Goal: Information Seeking & Learning: Check status

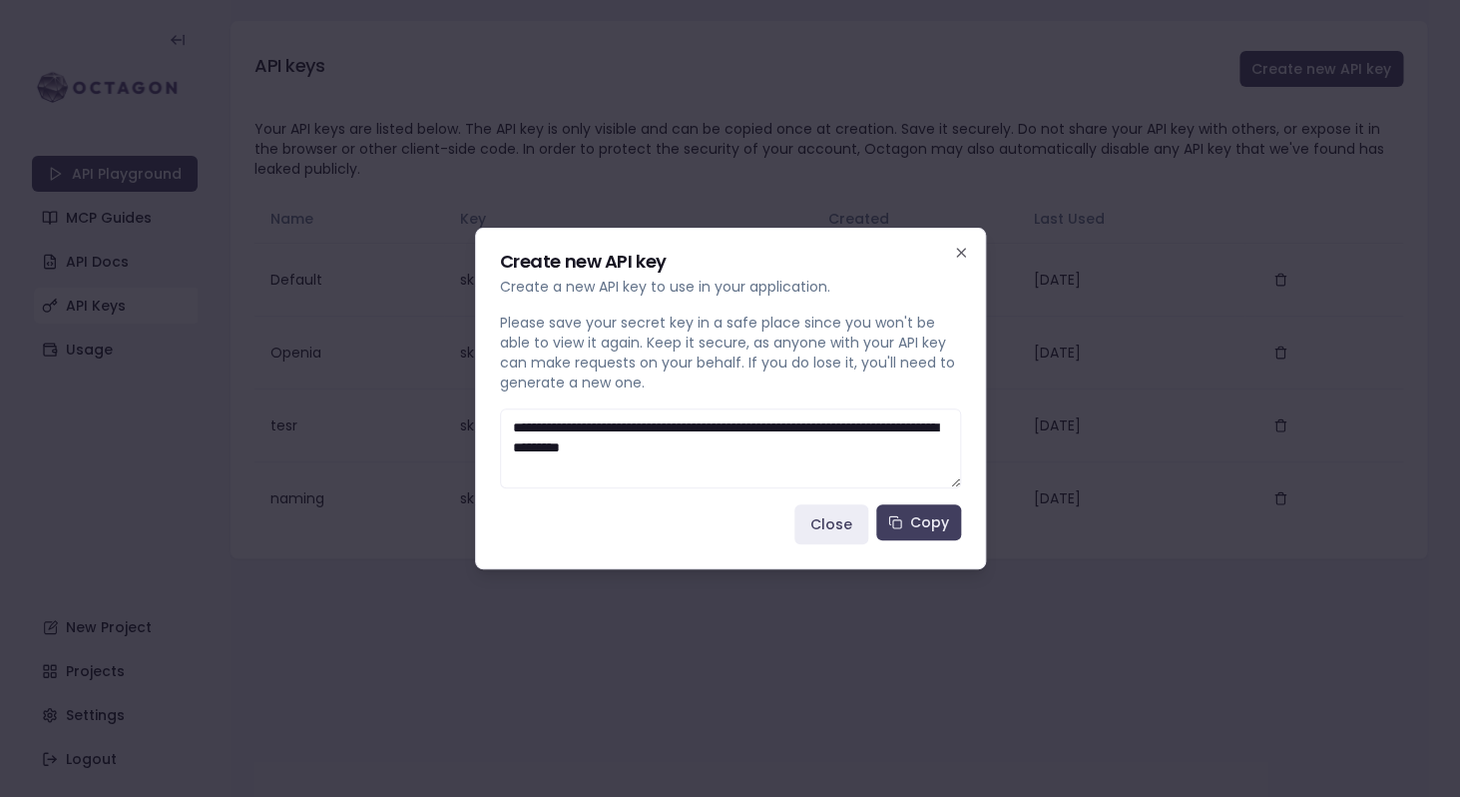
click at [960, 262] on h2 "Create new API key" at bounding box center [730, 262] width 461 height 18
click at [960, 249] on icon "button" at bounding box center [961, 253] width 16 height 16
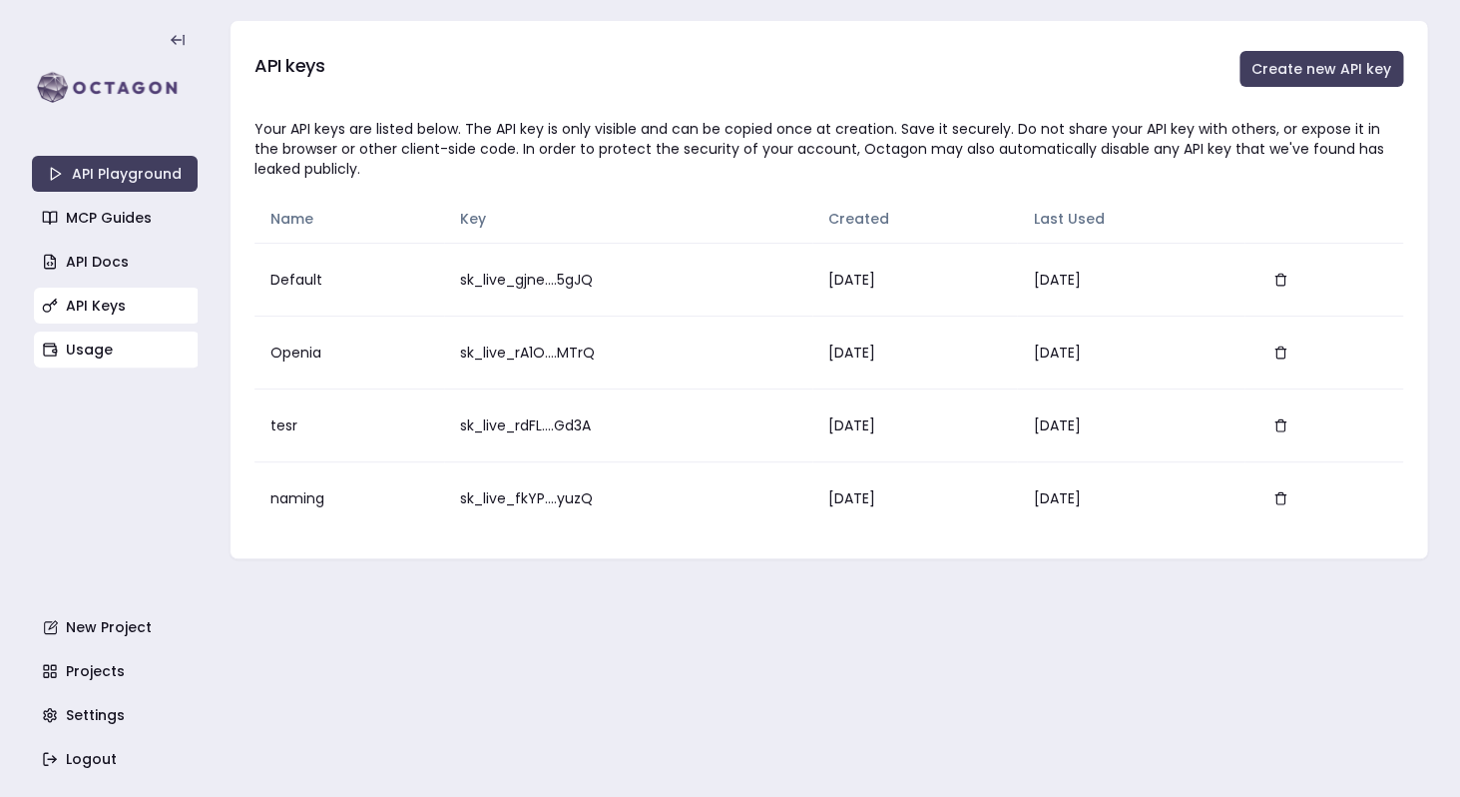
click at [108, 341] on link "Usage" at bounding box center [117, 349] width 166 height 36
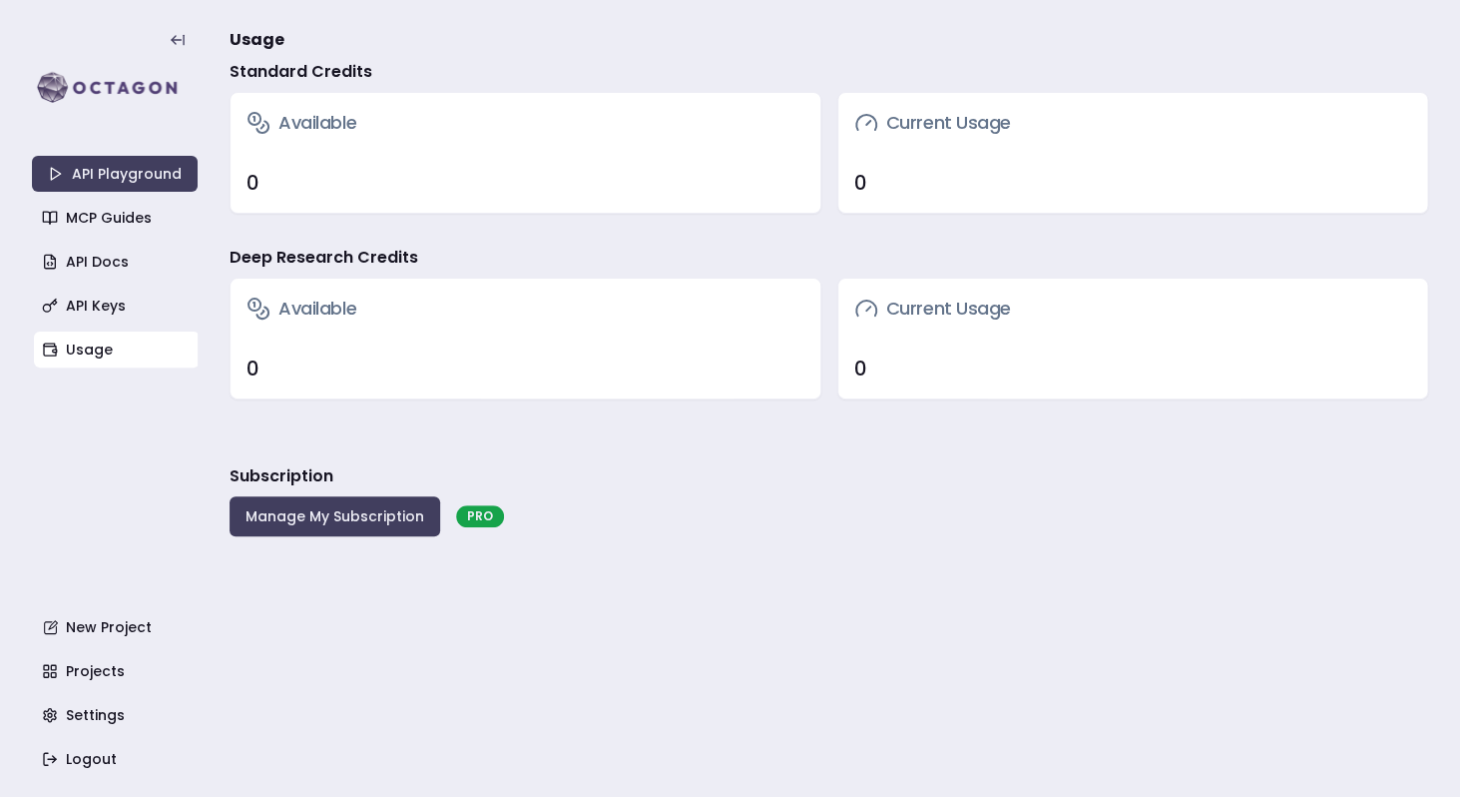
click at [310, 260] on h4 "Deep Research Credits" at bounding box center [324, 258] width 189 height 24
click at [430, 263] on div "Deep Research Credits" at bounding box center [829, 262] width 1199 height 32
drag, startPoint x: 906, startPoint y: 192, endPoint x: 822, endPoint y: 183, distance: 85.3
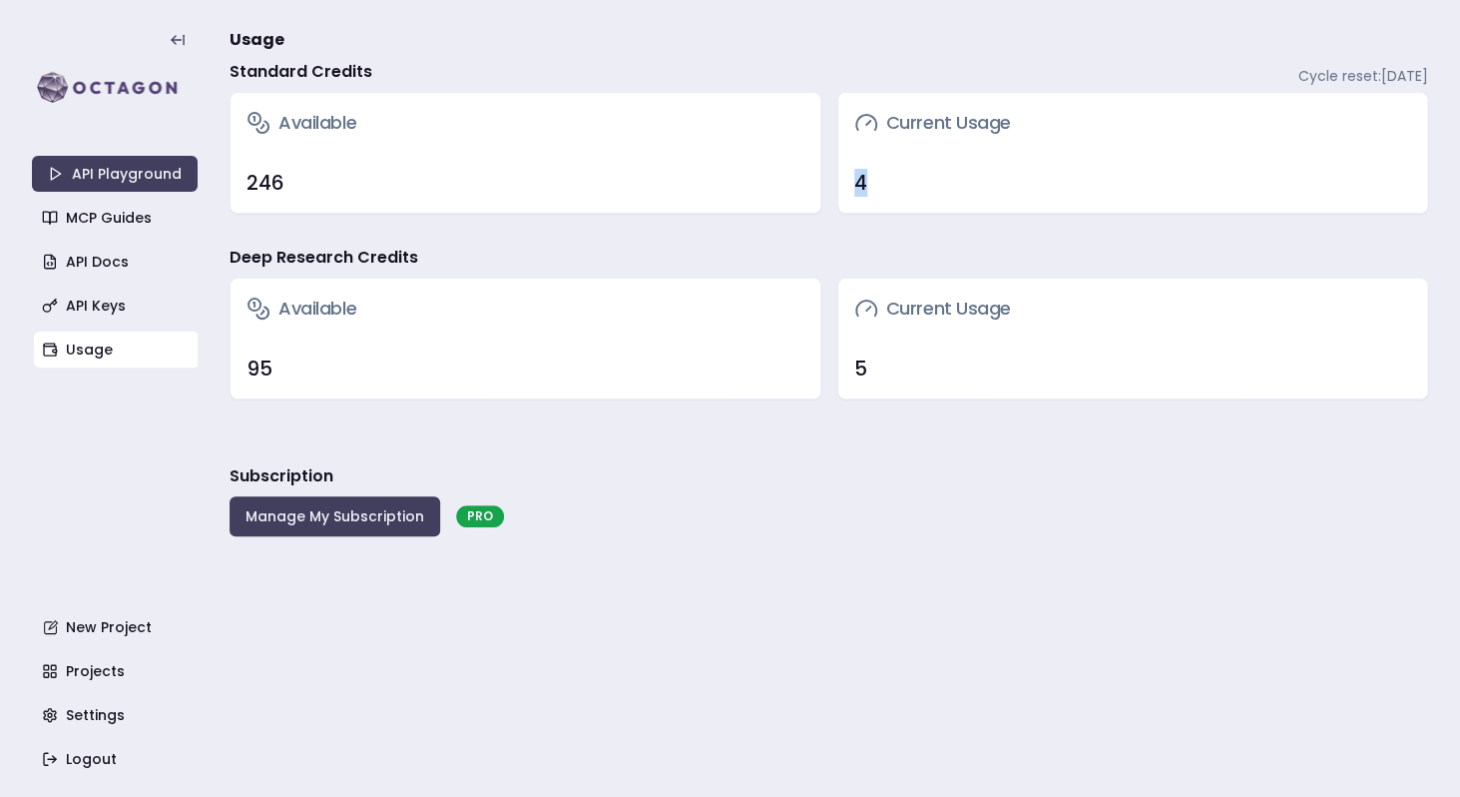
click at [830, 184] on div "Available 246 Current Usage 4" at bounding box center [829, 153] width 1199 height 122
click at [288, 81] on h4 "Standard Credits" at bounding box center [301, 72] width 143 height 24
click at [250, 189] on div "246" at bounding box center [526, 183] width 558 height 28
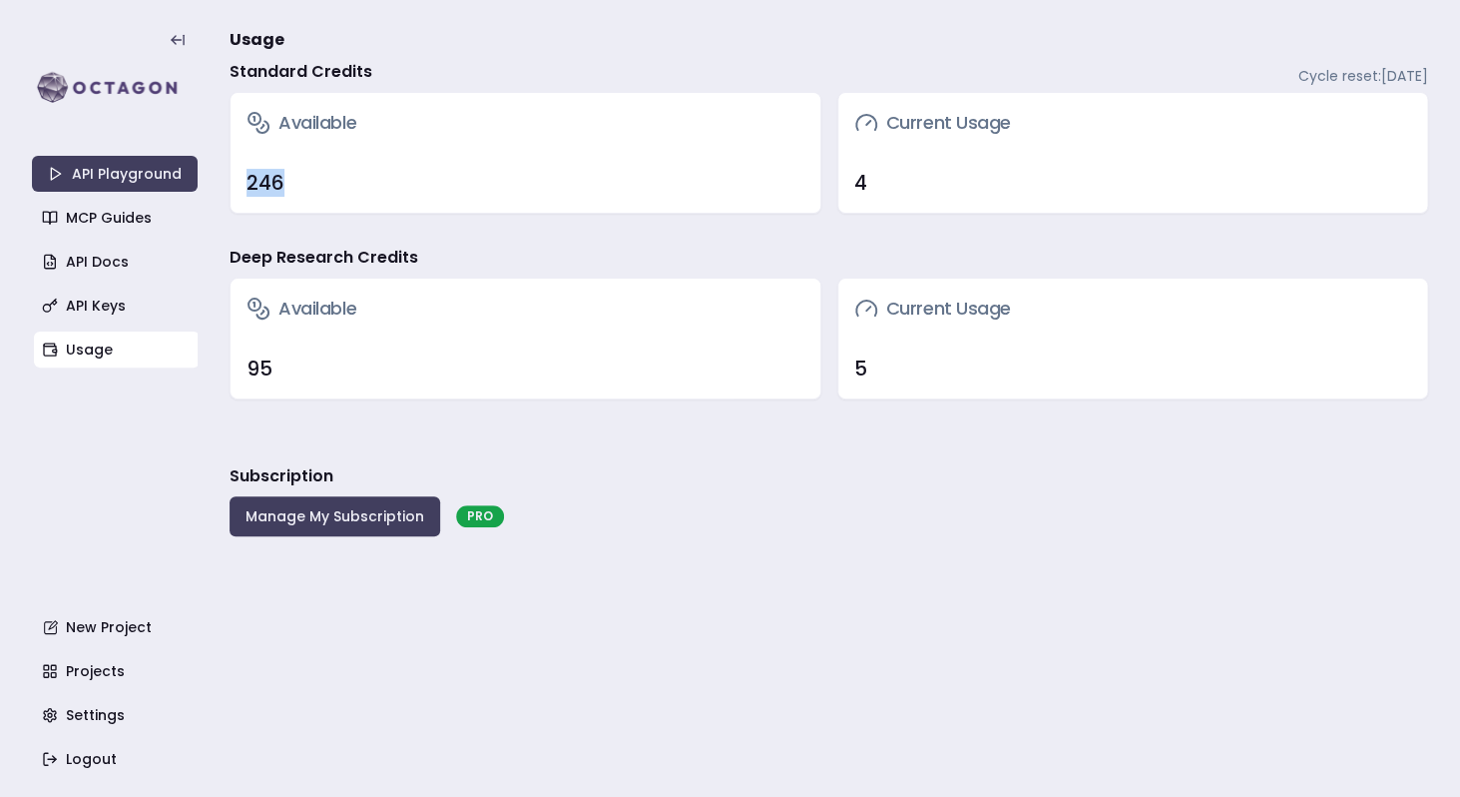
click at [250, 189] on div "246" at bounding box center [526, 183] width 558 height 28
click at [252, 357] on div "95" at bounding box center [526, 368] width 558 height 28
click at [345, 324] on div "Available" at bounding box center [526, 308] width 590 height 60
drag, startPoint x: 303, startPoint y: 369, endPoint x: 227, endPoint y: 369, distance: 76.9
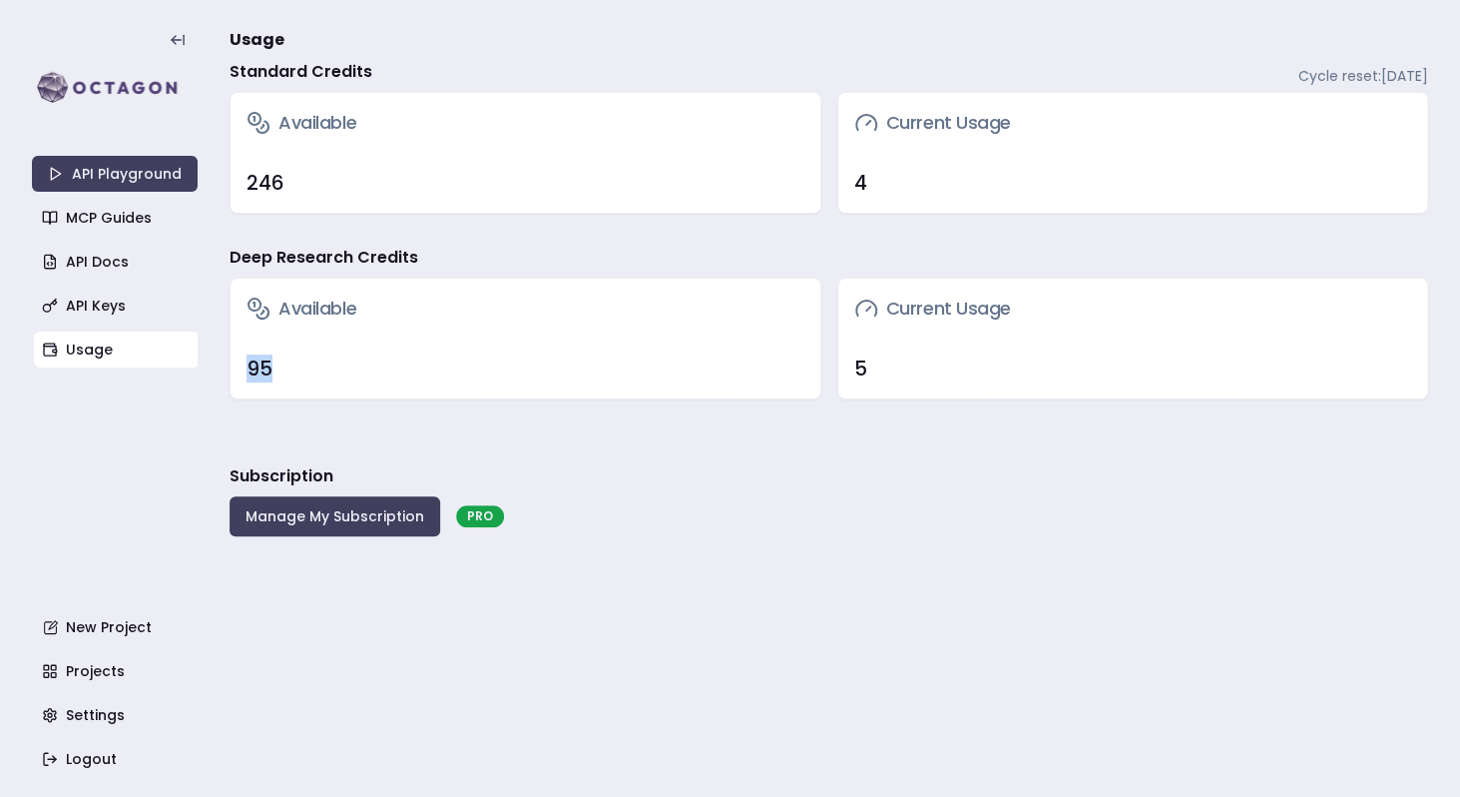
click at [227, 369] on section "API Playground MCP Guides API Docs API Keys Usage New Project Projects Settings…" at bounding box center [730, 398] width 1460 height 797
click at [305, 345] on div "95" at bounding box center [526, 368] width 590 height 60
click at [257, 187] on div "246" at bounding box center [526, 183] width 558 height 28
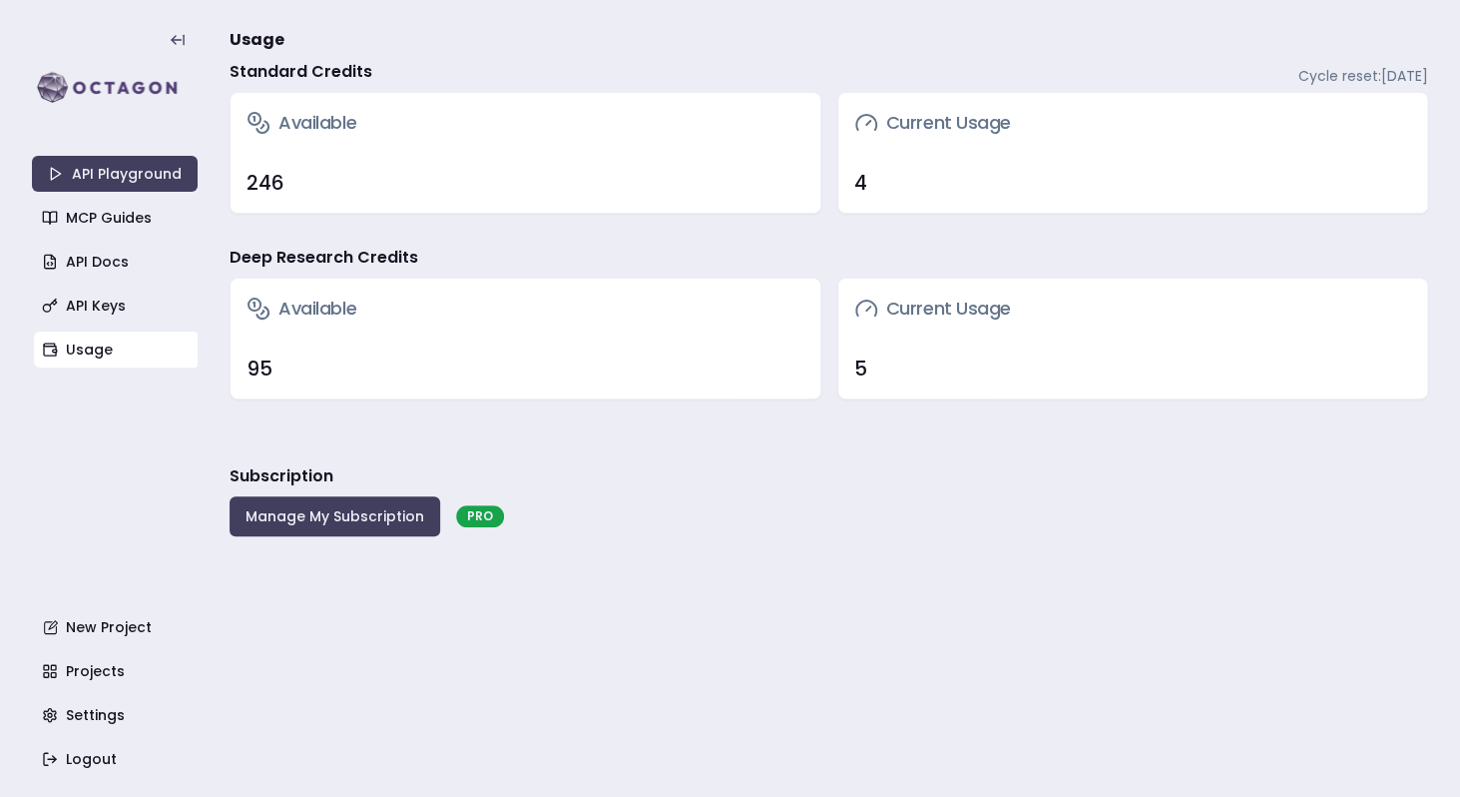
click at [257, 184] on div "246" at bounding box center [526, 183] width 558 height 28
click at [348, 188] on div "246" at bounding box center [526, 183] width 558 height 28
click at [267, 176] on div "246" at bounding box center [526, 183] width 558 height 28
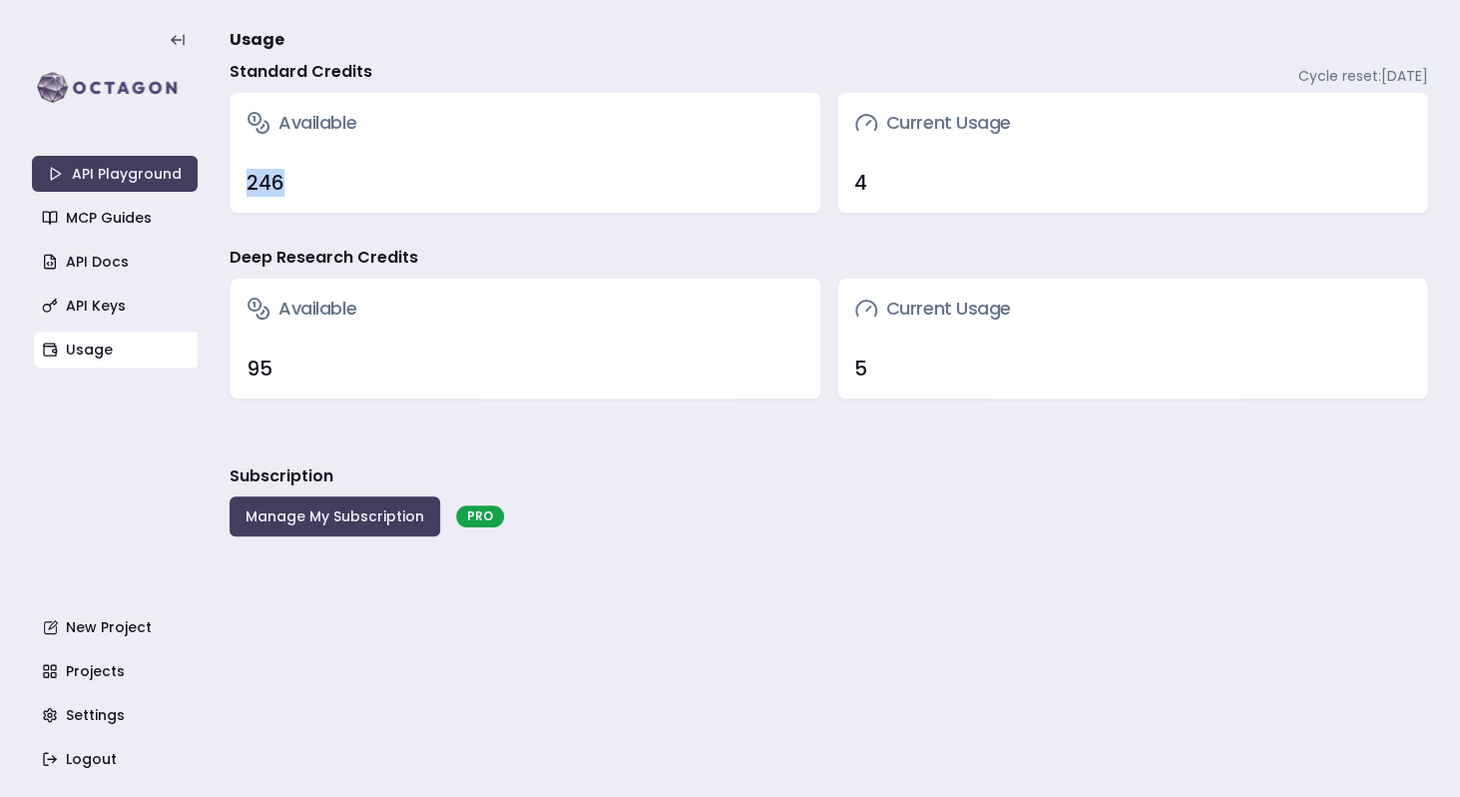
click at [267, 176] on div "246" at bounding box center [526, 183] width 558 height 28
click at [356, 171] on div "246" at bounding box center [526, 183] width 558 height 28
click at [269, 185] on div "246" at bounding box center [526, 183] width 558 height 28
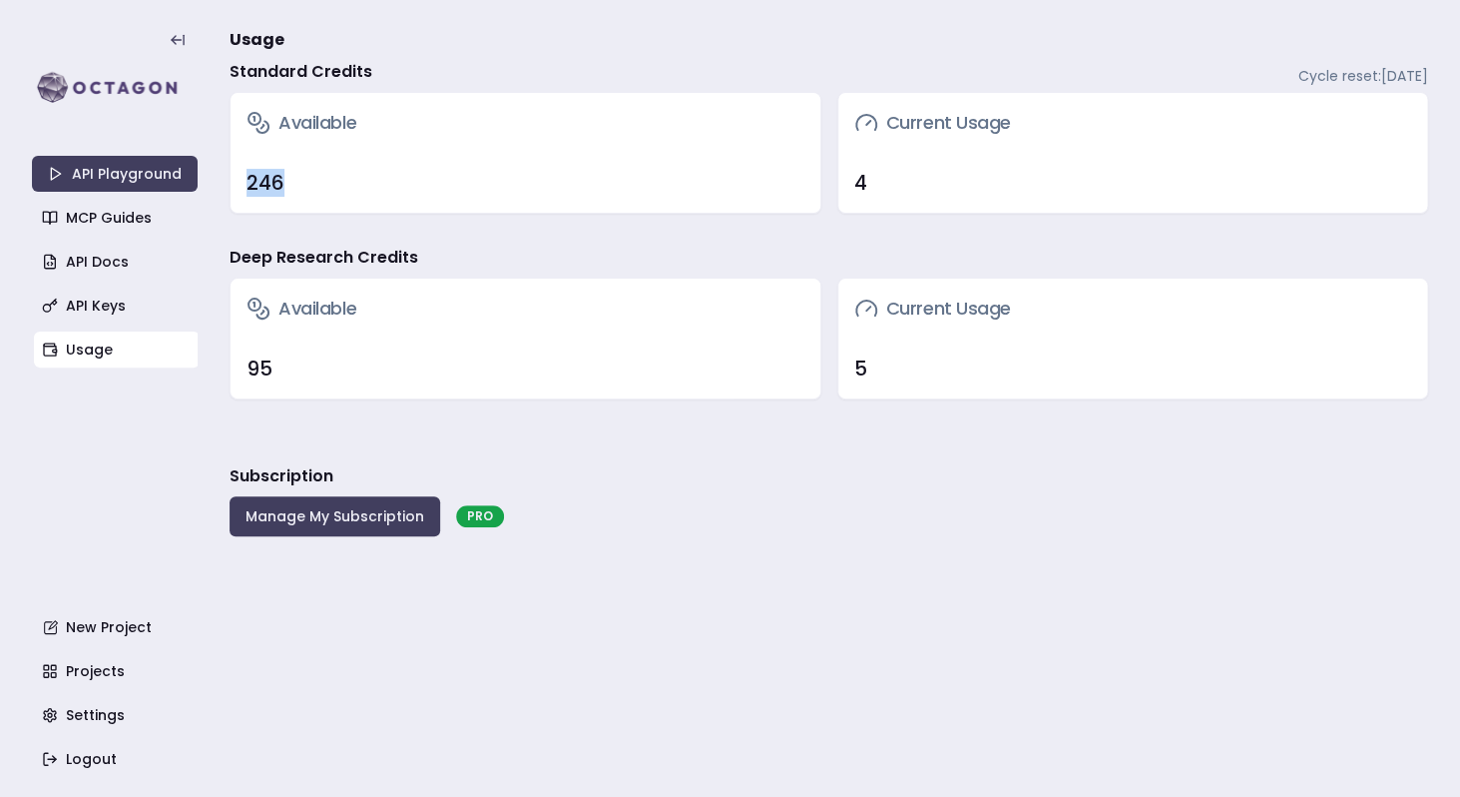
click at [269, 185] on div "246" at bounding box center [526, 183] width 558 height 28
click at [315, 176] on div "246" at bounding box center [526, 183] width 558 height 28
click at [113, 260] on link "API Docs" at bounding box center [117, 262] width 166 height 36
click at [304, 250] on h4 "Deep Research Credits" at bounding box center [324, 258] width 189 height 24
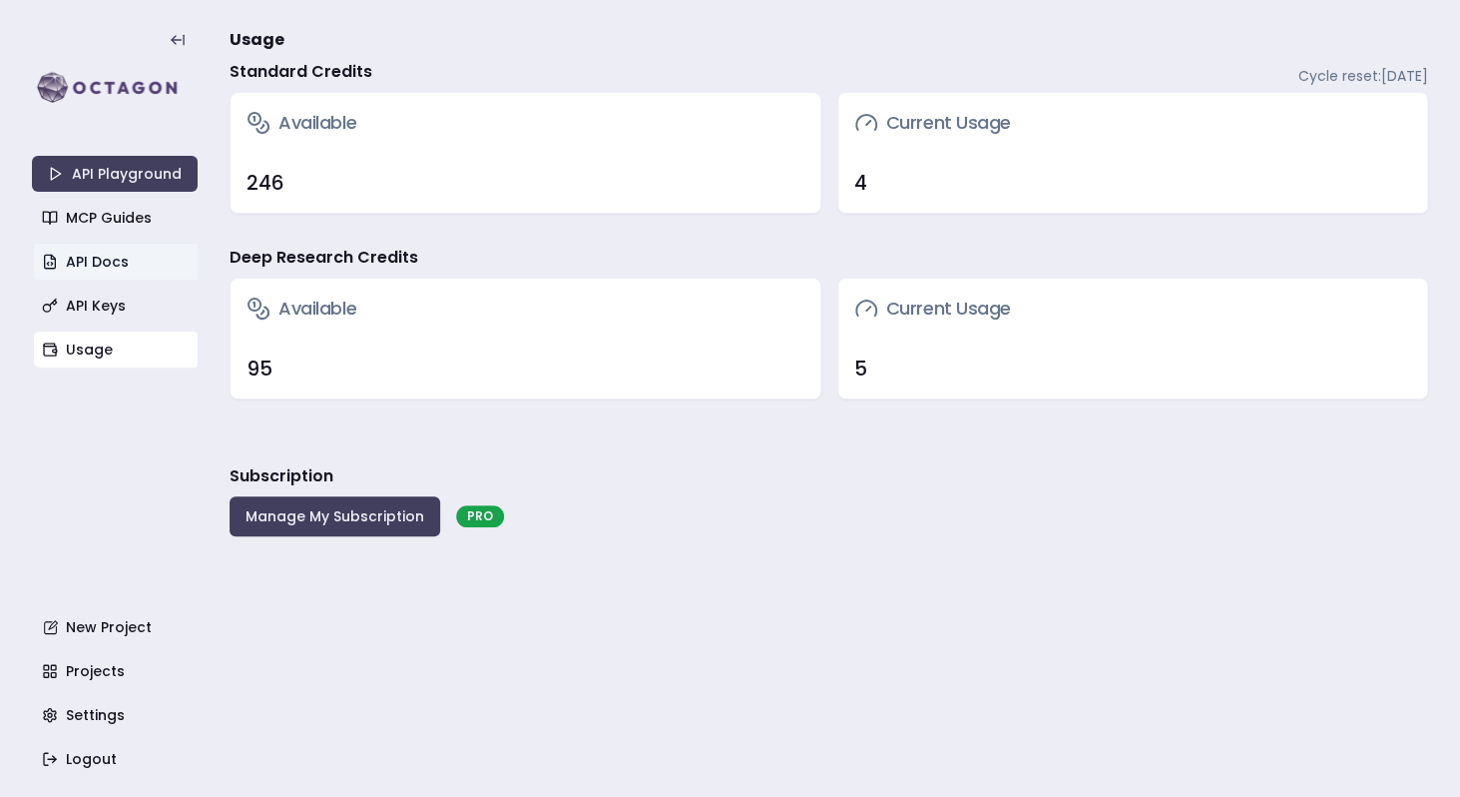
click at [304, 250] on h4 "Deep Research Credits" at bounding box center [324, 258] width 189 height 24
click at [294, 253] on h4 "Deep Research Credits" at bounding box center [324, 258] width 189 height 24
click at [274, 256] on h4 "Deep Research Credits" at bounding box center [324, 258] width 189 height 24
